Goal: Find contact information: Find contact information

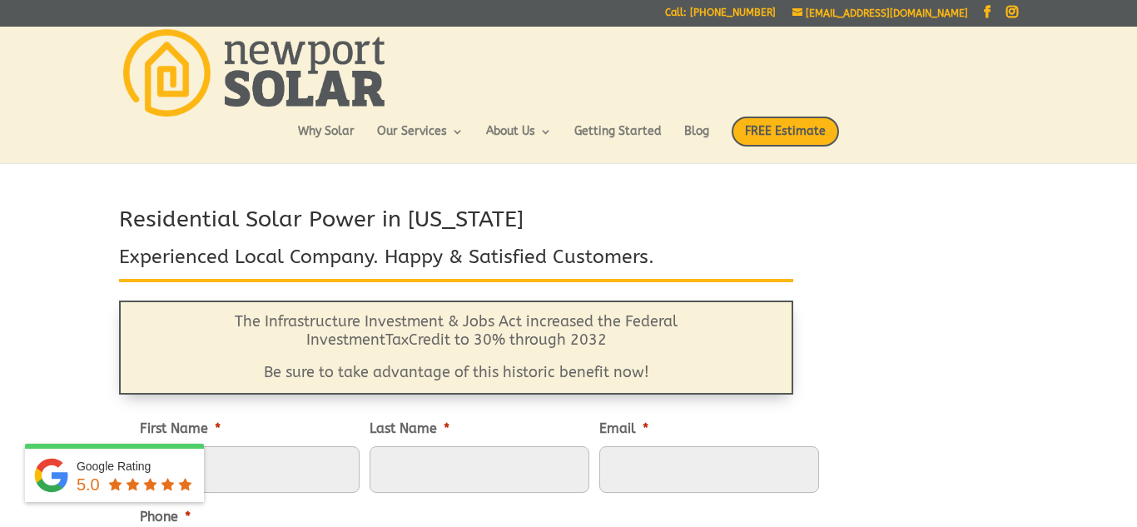
click at [296, 97] on img at bounding box center [253, 72] width 261 height 87
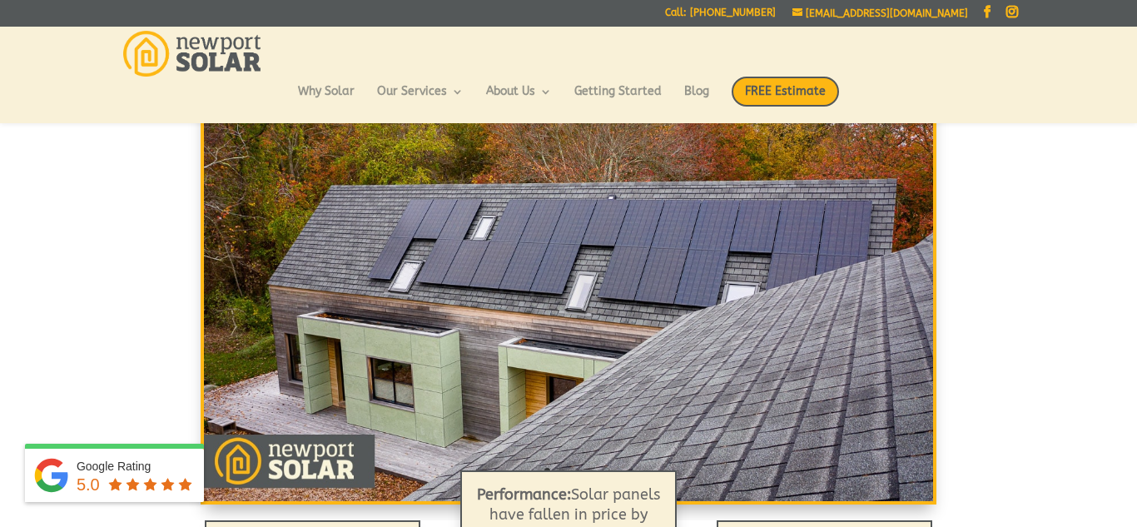
scroll to position [166, 0]
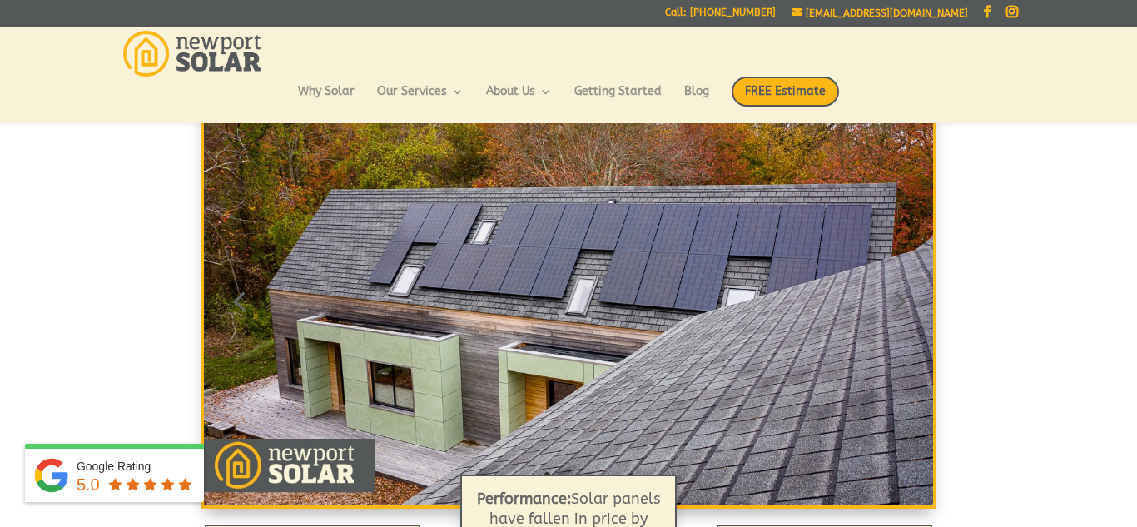
click at [232, 302] on link "Previous" at bounding box center [239, 300] width 40 height 40
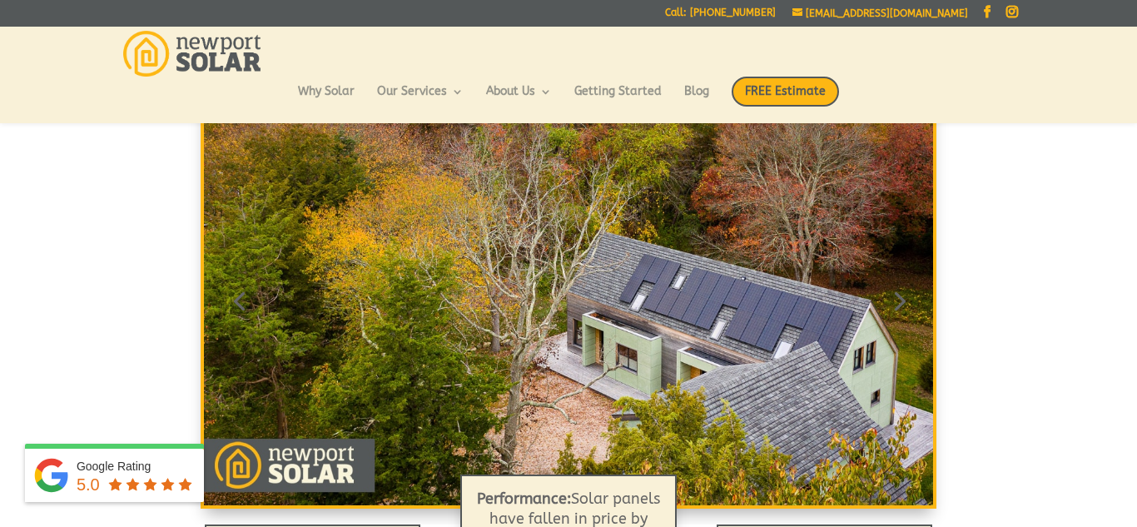
click at [916, 296] on link "Next" at bounding box center [898, 300] width 40 height 40
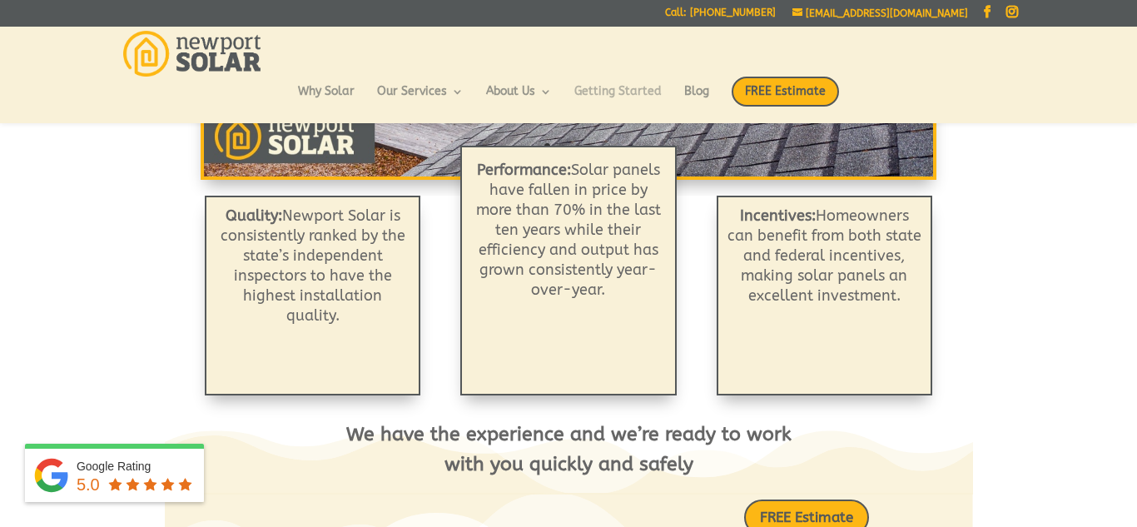
scroll to position [499, 0]
